Goal: Browse casually: Explore the website without a specific task or goal

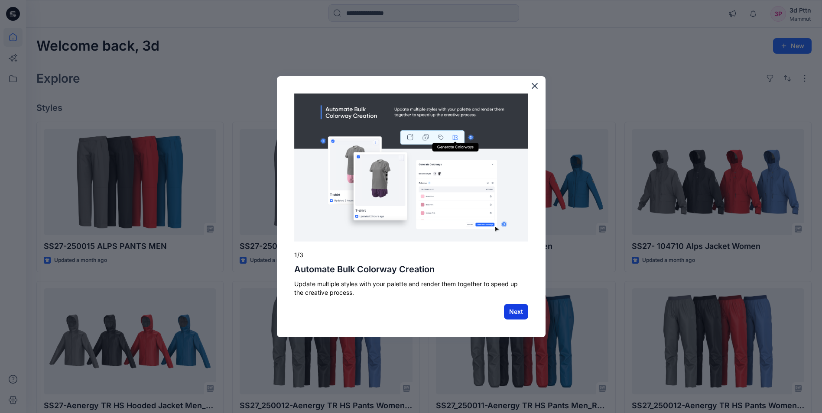
click at [521, 314] on button "Next" at bounding box center [516, 312] width 24 height 16
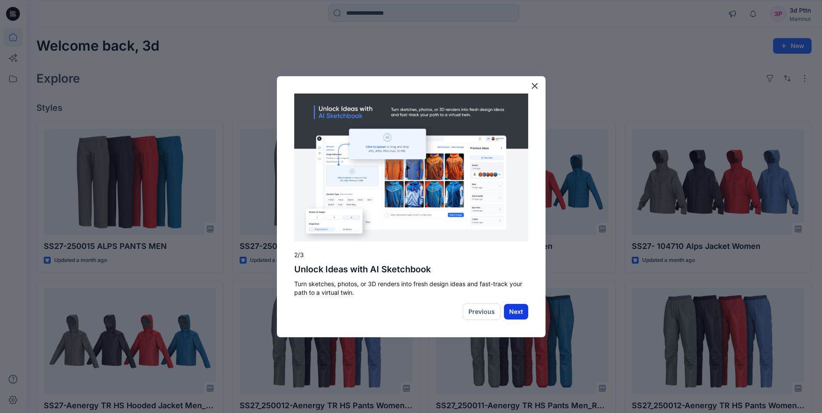
click at [520, 309] on button "Next" at bounding box center [516, 312] width 24 height 16
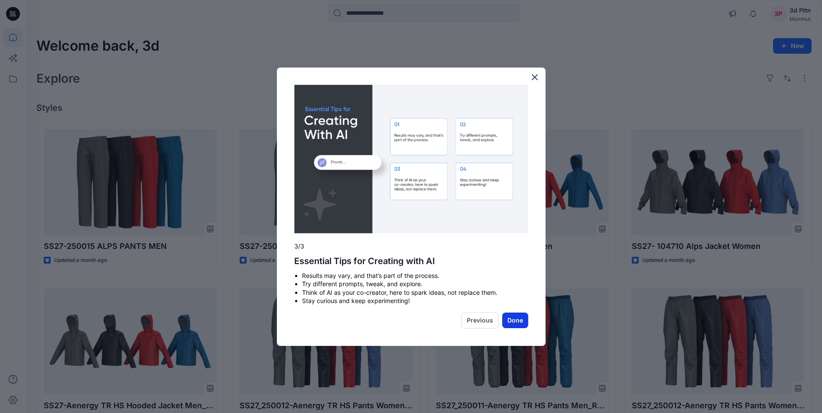
click at [520, 320] on button "Done" at bounding box center [515, 321] width 26 height 16
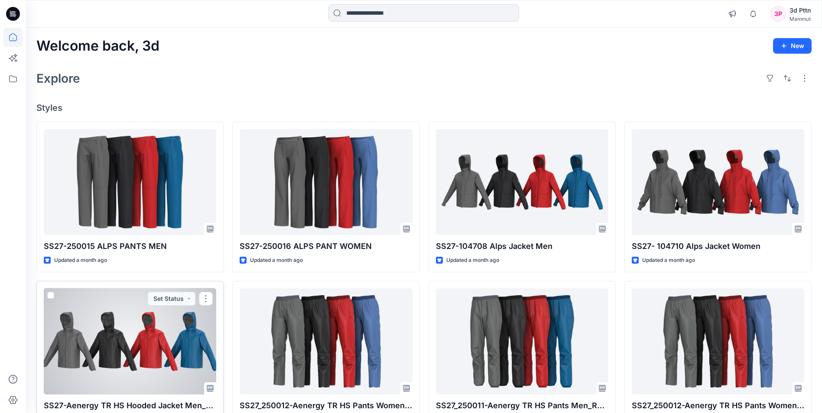
click at [181, 360] on div at bounding box center [130, 342] width 172 height 106
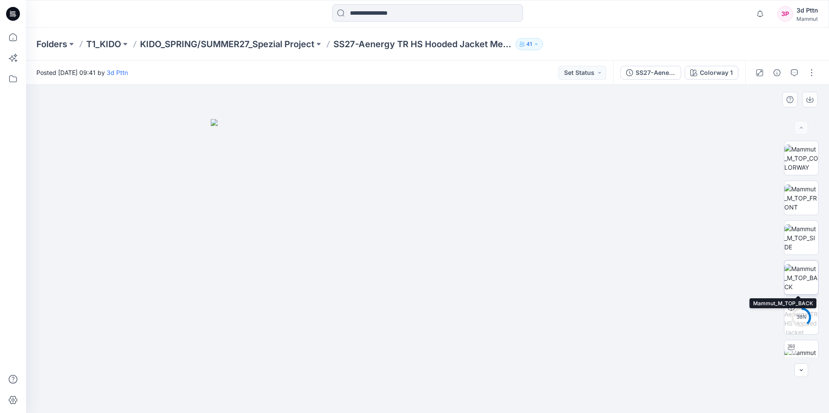
click at [799, 282] on img at bounding box center [801, 277] width 34 height 27
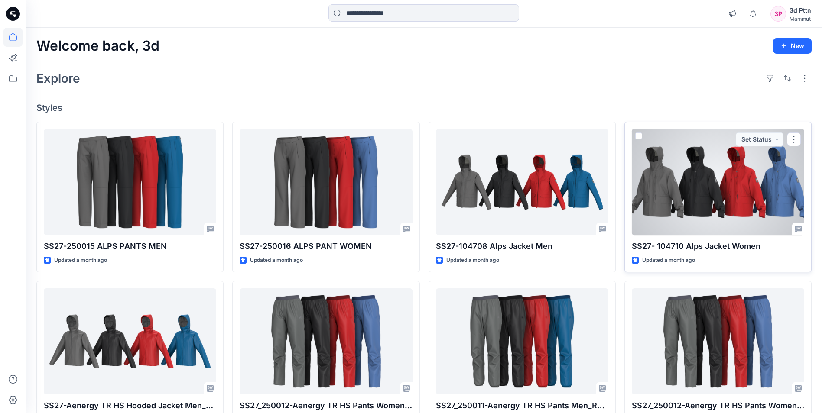
click at [723, 201] on div at bounding box center [718, 182] width 172 height 106
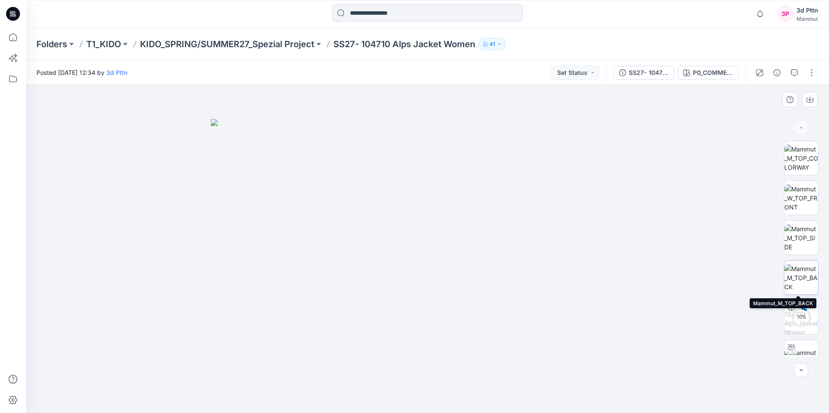
click at [796, 285] on img at bounding box center [801, 277] width 34 height 27
click at [800, 243] on img at bounding box center [801, 237] width 34 height 27
drag, startPoint x: 504, startPoint y: 334, endPoint x: 424, endPoint y: 334, distance: 80.2
click at [423, 335] on img at bounding box center [427, 249] width 328 height 328
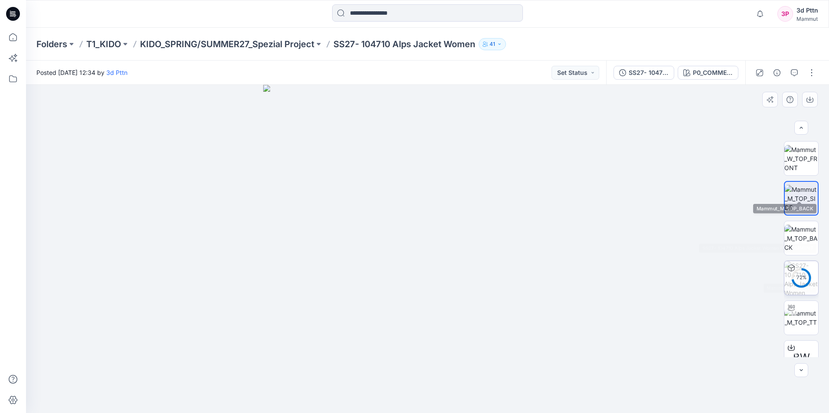
scroll to position [130, 0]
